Goal: Information Seeking & Learning: Learn about a topic

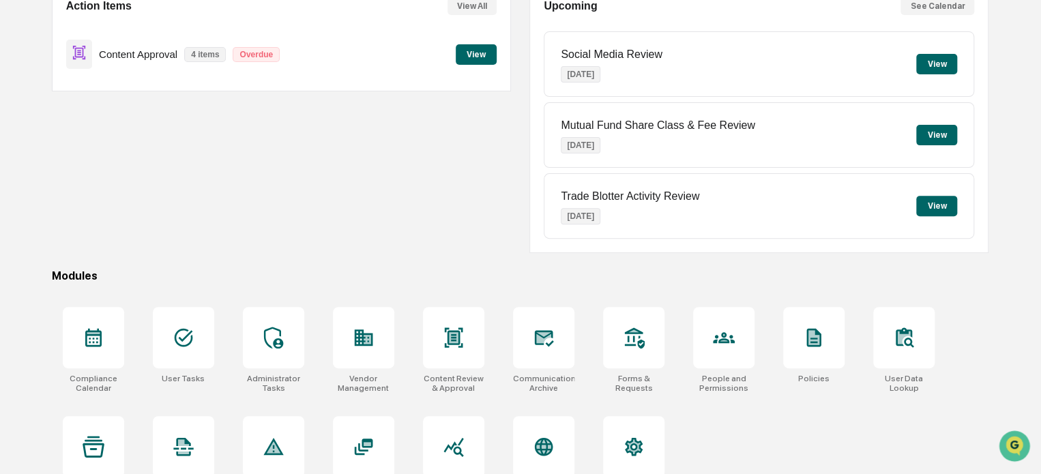
scroll to position [186, 0]
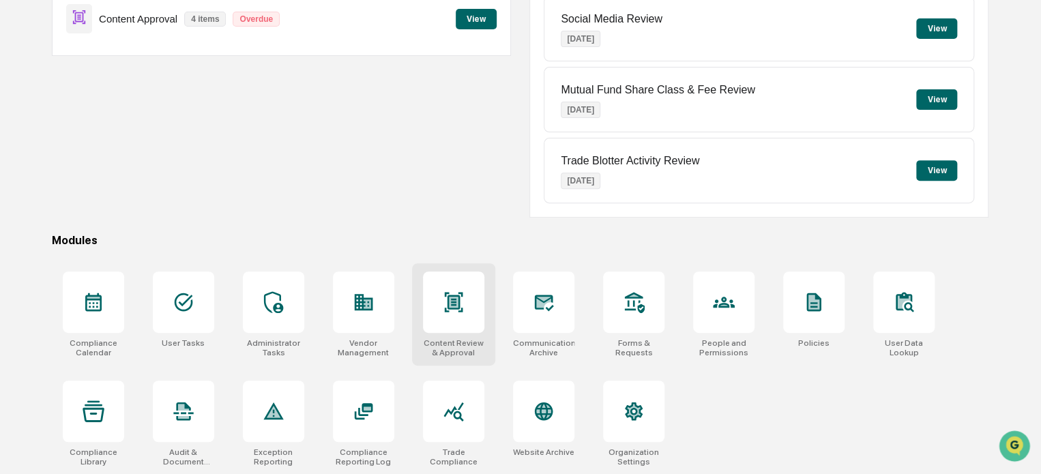
click at [452, 313] on div at bounding box center [453, 302] width 61 height 61
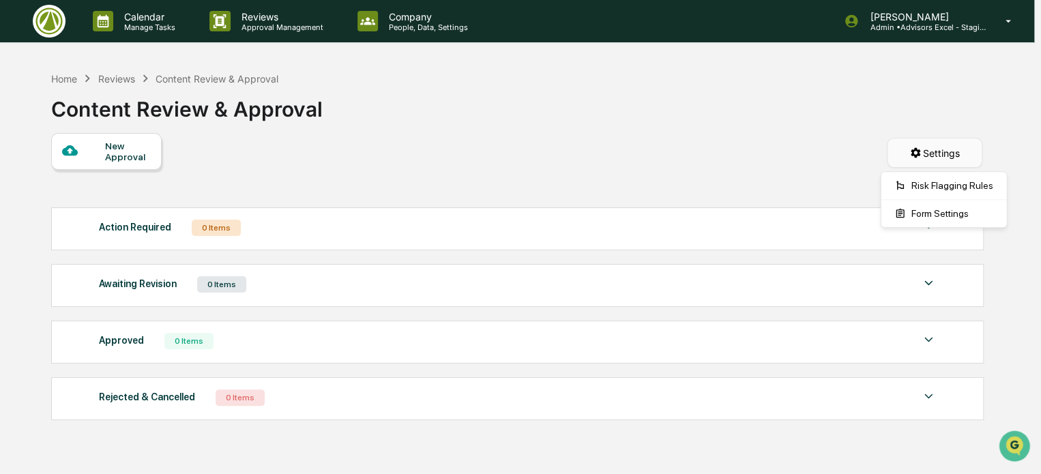
click at [931, 158] on html "Calendar Manage Tasks Reviews Approval Management Company People, Data, Setting…" at bounding box center [520, 237] width 1041 height 474
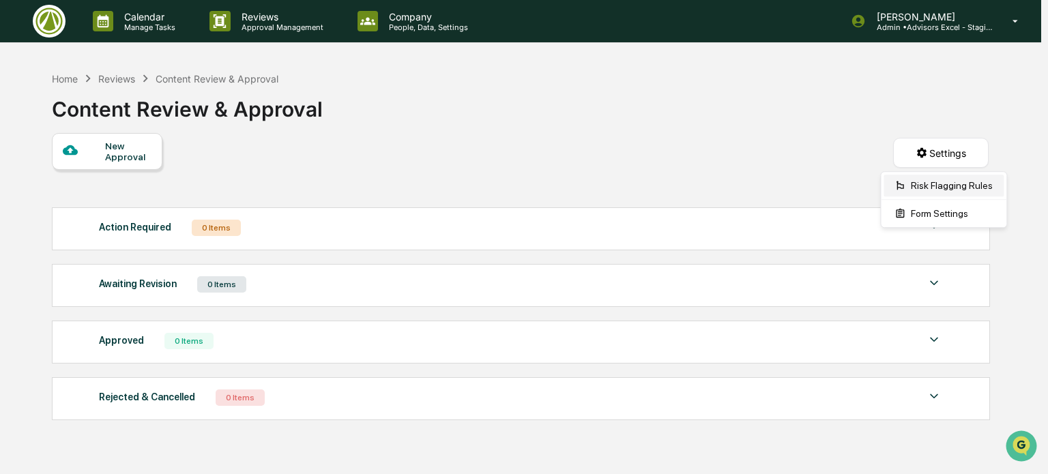
click at [917, 190] on div "Risk Flagging Rules" at bounding box center [944, 186] width 120 height 22
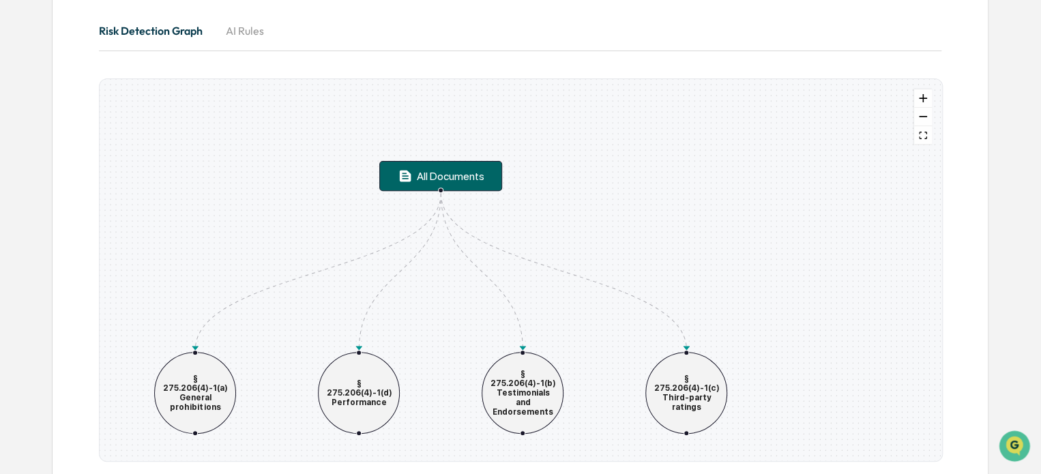
scroll to position [163, 0]
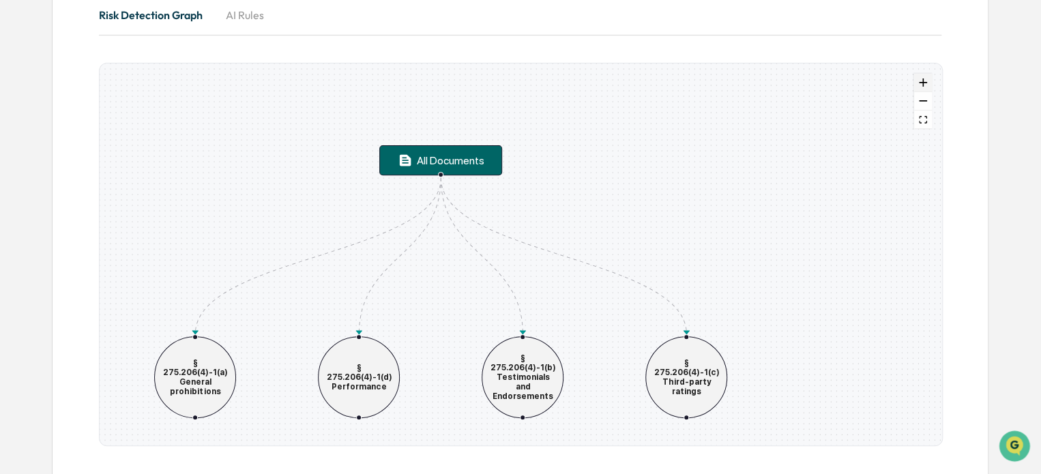
click at [925, 81] on icon "zoom in" at bounding box center [923, 82] width 8 height 8
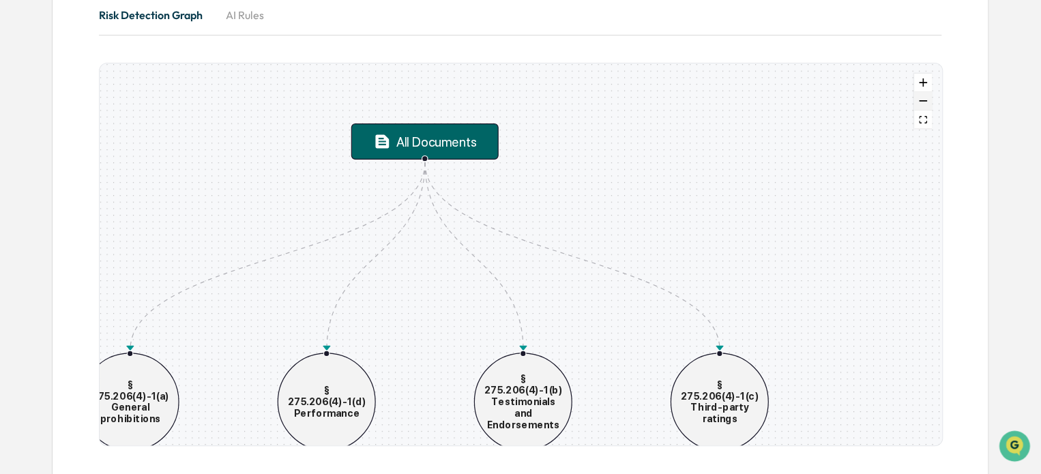
click at [923, 102] on button "zoom out" at bounding box center [924, 101] width 18 height 18
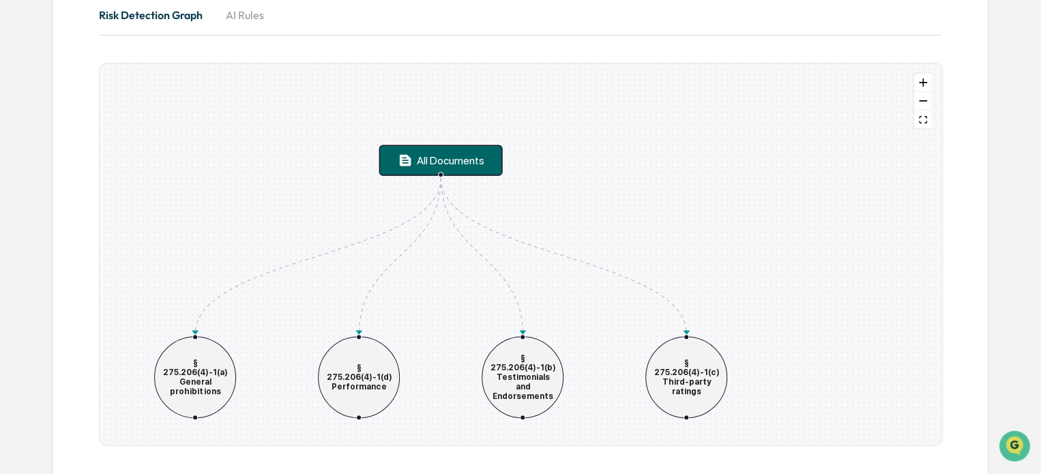
click at [434, 163] on div "All Documents" at bounding box center [451, 160] width 68 height 13
click at [443, 188] on icon "Edge from allEmails to §275.206(4)-1(c)third-partyratings" at bounding box center [565, 256] width 246 height 156
click at [689, 388] on div "§ 275.206(4)-1(c) Third-party ratings" at bounding box center [686, 377] width 67 height 38
drag, startPoint x: 689, startPoint y: 388, endPoint x: 605, endPoint y: 329, distance: 103.4
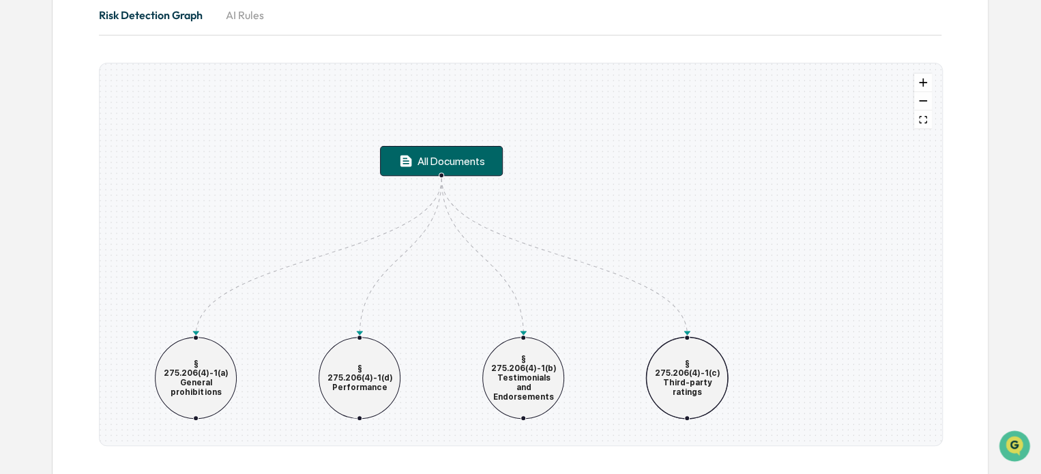
click at [605, 329] on div "All Documents § 275.206(4)-1(a) General prohibitions § 275.206(4)-1(d) Performa…" at bounding box center [521, 254] width 842 height 382
click at [520, 375] on div "§ 275.206(4)-1(b) Testimonials and Endorsements" at bounding box center [523, 378] width 67 height 48
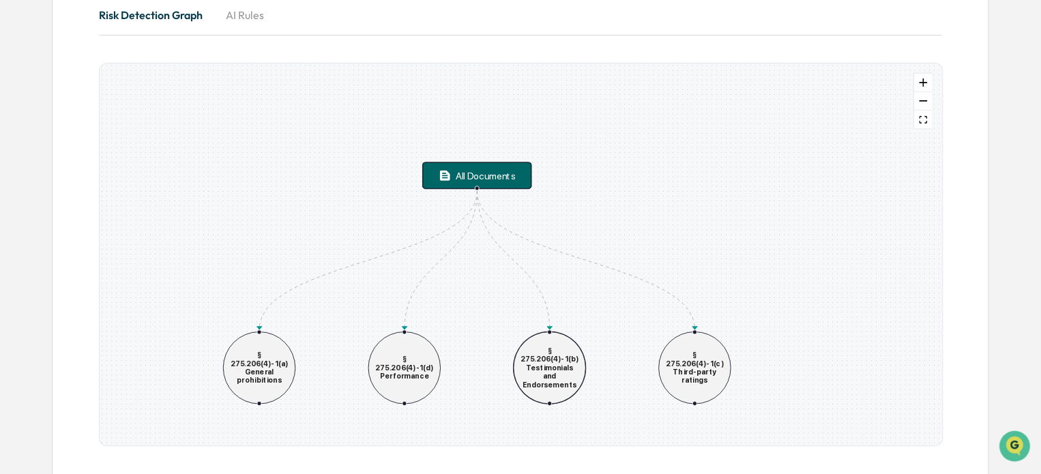
click at [508, 177] on div "All Documents" at bounding box center [486, 176] width 60 height 12
click at [506, 217] on div "All Documents § 275.206(4)-1(a) General prohibitions § 275.206(4)-1(d) Performa…" at bounding box center [521, 254] width 842 height 382
drag, startPoint x: 696, startPoint y: 364, endPoint x: 1002, endPoint y: 368, distance: 305.8
click at [1002, 368] on div "Home Content Review & Approval Document Review Configuration & Settings Documen…" at bounding box center [520, 188] width 978 height 573
click at [923, 119] on icon "fit view" at bounding box center [923, 120] width 8 height 8
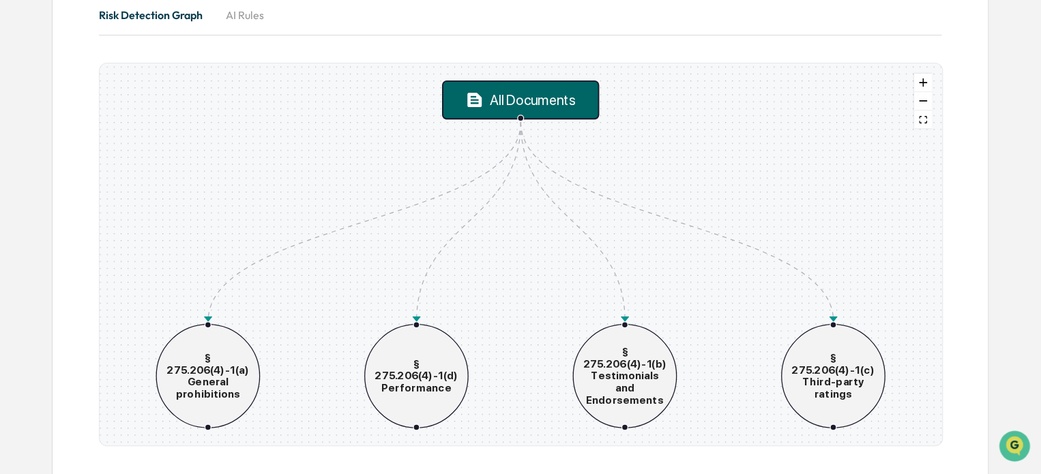
click at [536, 102] on div "All Documents" at bounding box center [533, 100] width 86 height 16
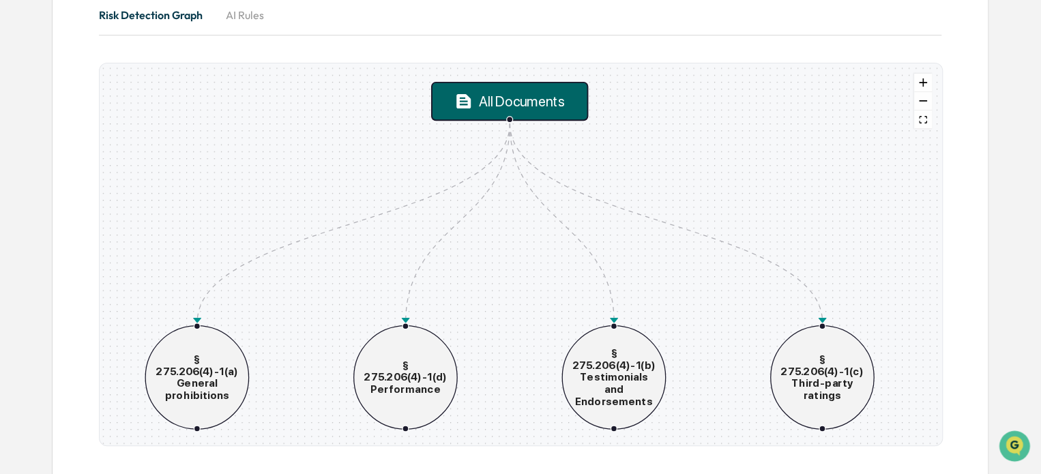
drag, startPoint x: 536, startPoint y: 102, endPoint x: 525, endPoint y: 103, distance: 11.0
click at [525, 103] on div "All Documents" at bounding box center [522, 102] width 86 height 16
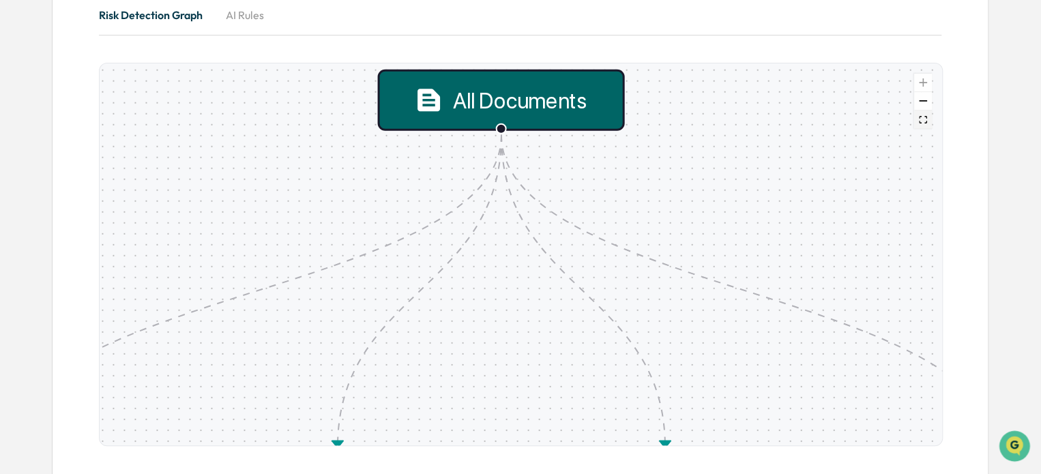
click at [924, 123] on button "fit view" at bounding box center [924, 120] width 18 height 18
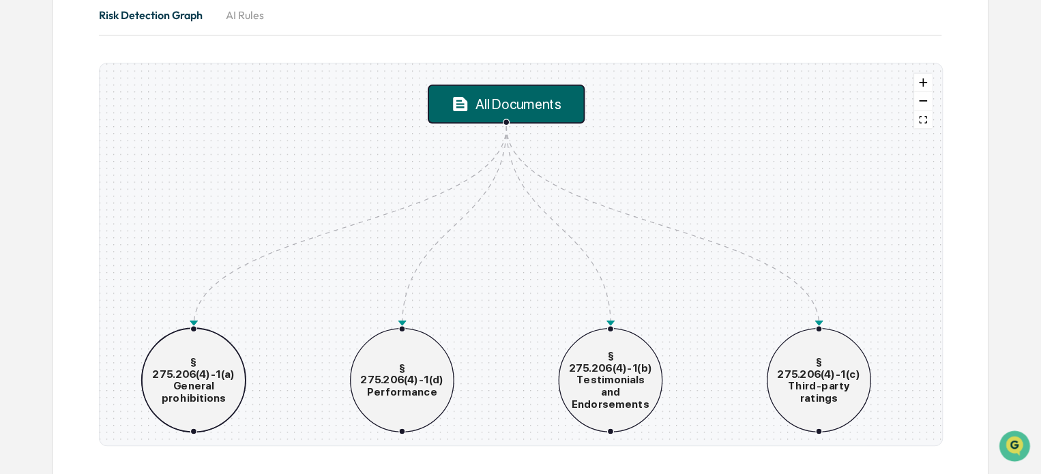
drag, startPoint x: 235, startPoint y: 378, endPoint x: 220, endPoint y: 382, distance: 14.9
click at [220, 382] on div "§ 275.206(4)-1(a) General prohibitions" at bounding box center [194, 380] width 85 height 48
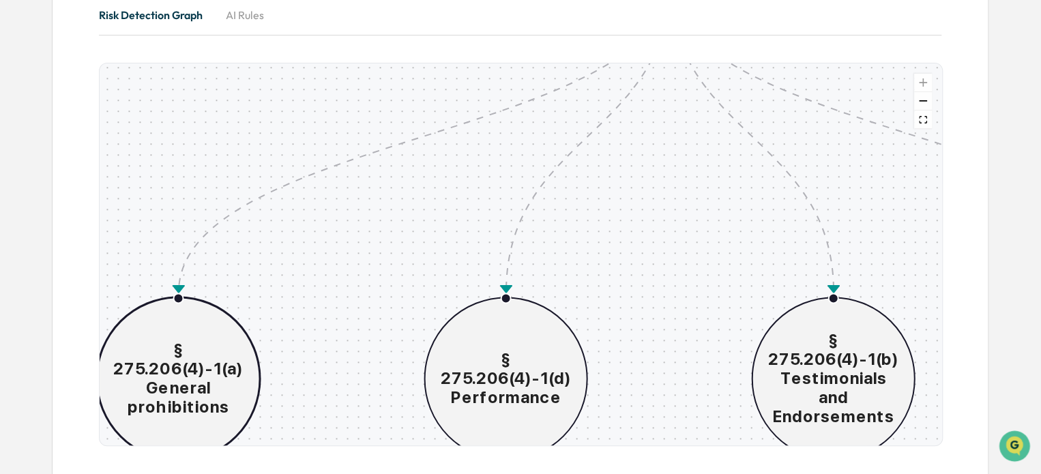
click at [205, 343] on div "§ 275.206(4)-1(a) General prohibitions" at bounding box center [179, 379] width 134 height 76
click at [202, 343] on div "§ 275.206(4)-1(a) General prohibitions" at bounding box center [179, 379] width 134 height 76
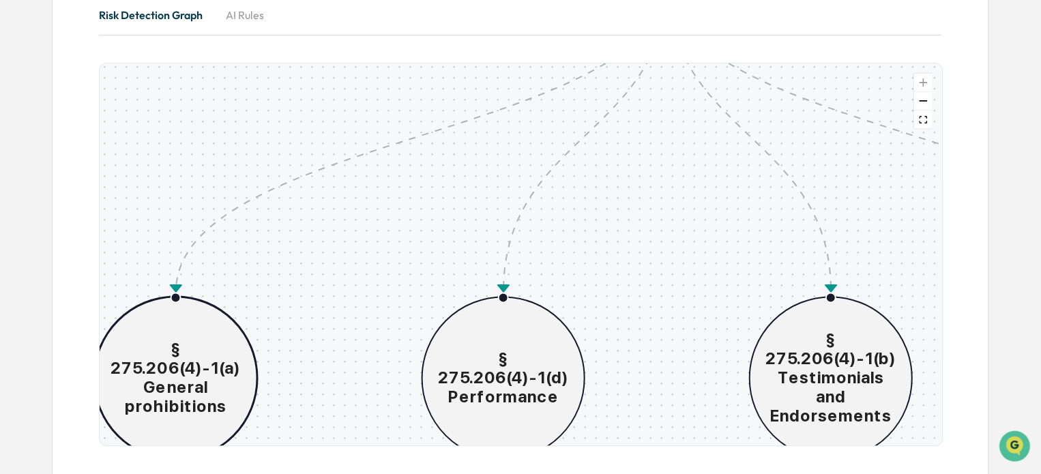
click at [485, 184] on div "All Documents § 275.206(4)-1(a) General prohibitions § 275.206(4)-1(d) Performa…" at bounding box center [521, 254] width 842 height 382
click at [923, 119] on icon "fit view" at bounding box center [923, 120] width 8 height 8
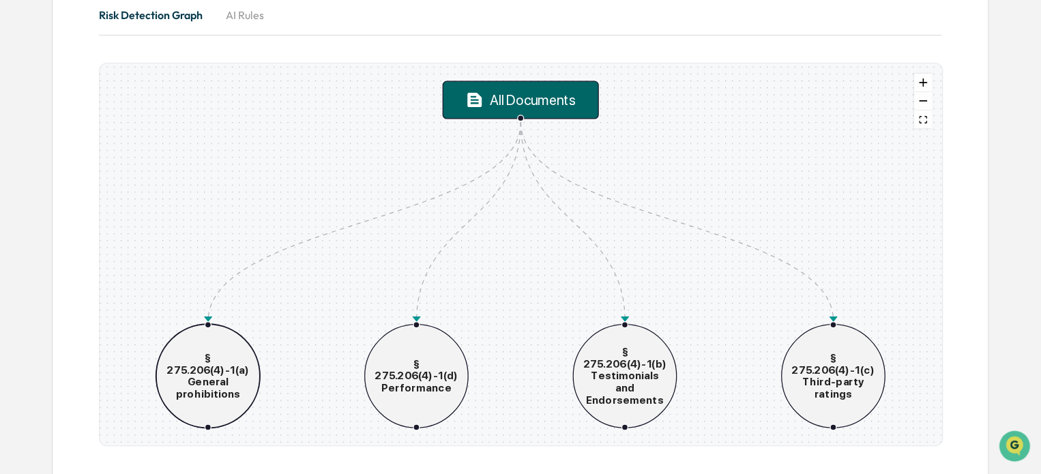
click at [257, 15] on button "AI Rules" at bounding box center [244, 15] width 61 height 33
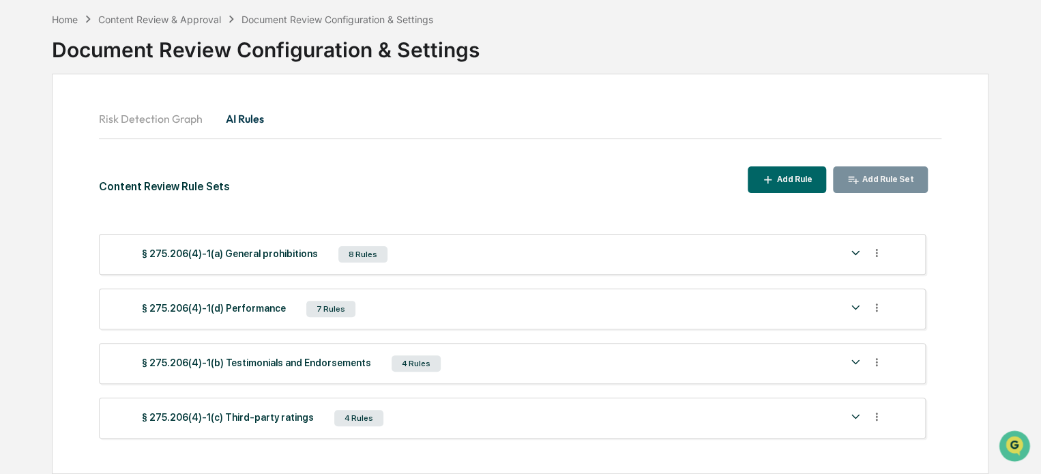
scroll to position [65, 0]
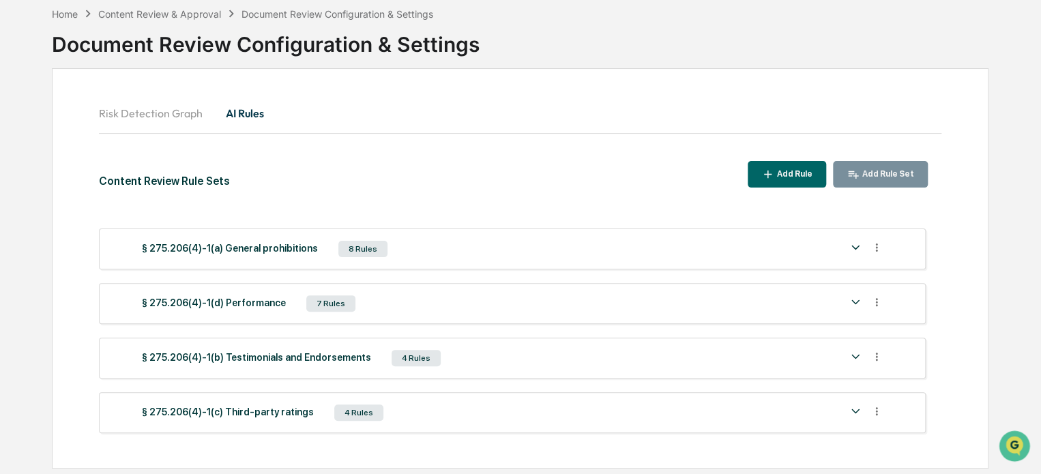
click at [284, 248] on div "§ 275.206(4)-1(a) General prohibitions" at bounding box center [230, 249] width 176 height 19
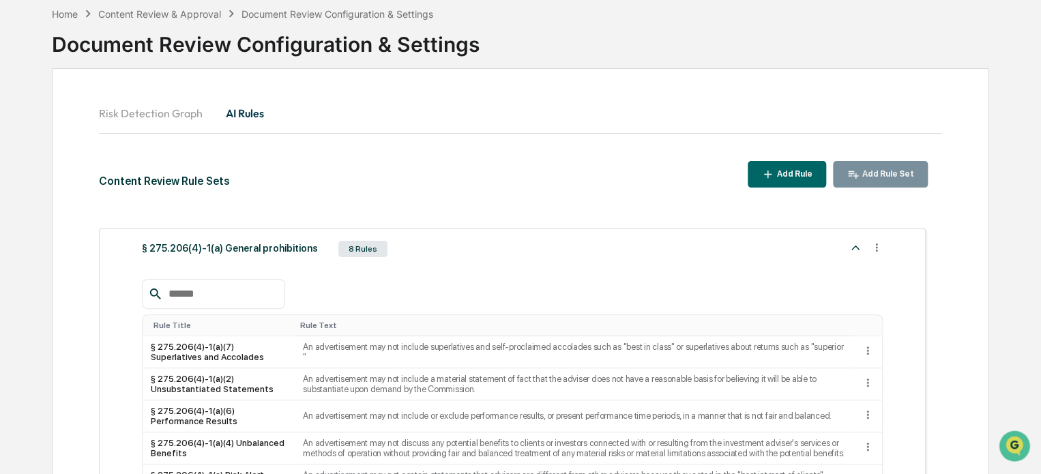
click at [284, 248] on div "§ 275.206(4)-1(a) General prohibitions" at bounding box center [230, 249] width 176 height 19
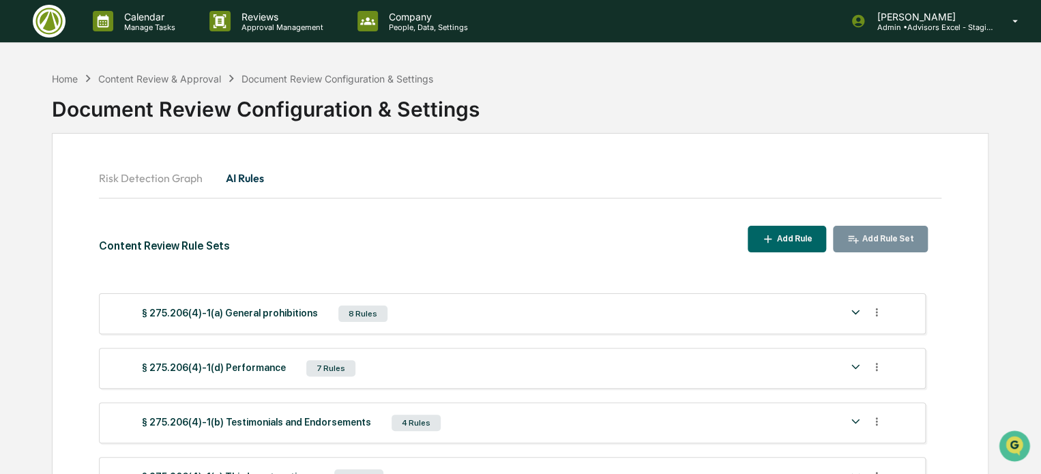
scroll to position [0, 0]
